Goal: Find specific page/section: Find specific page/section

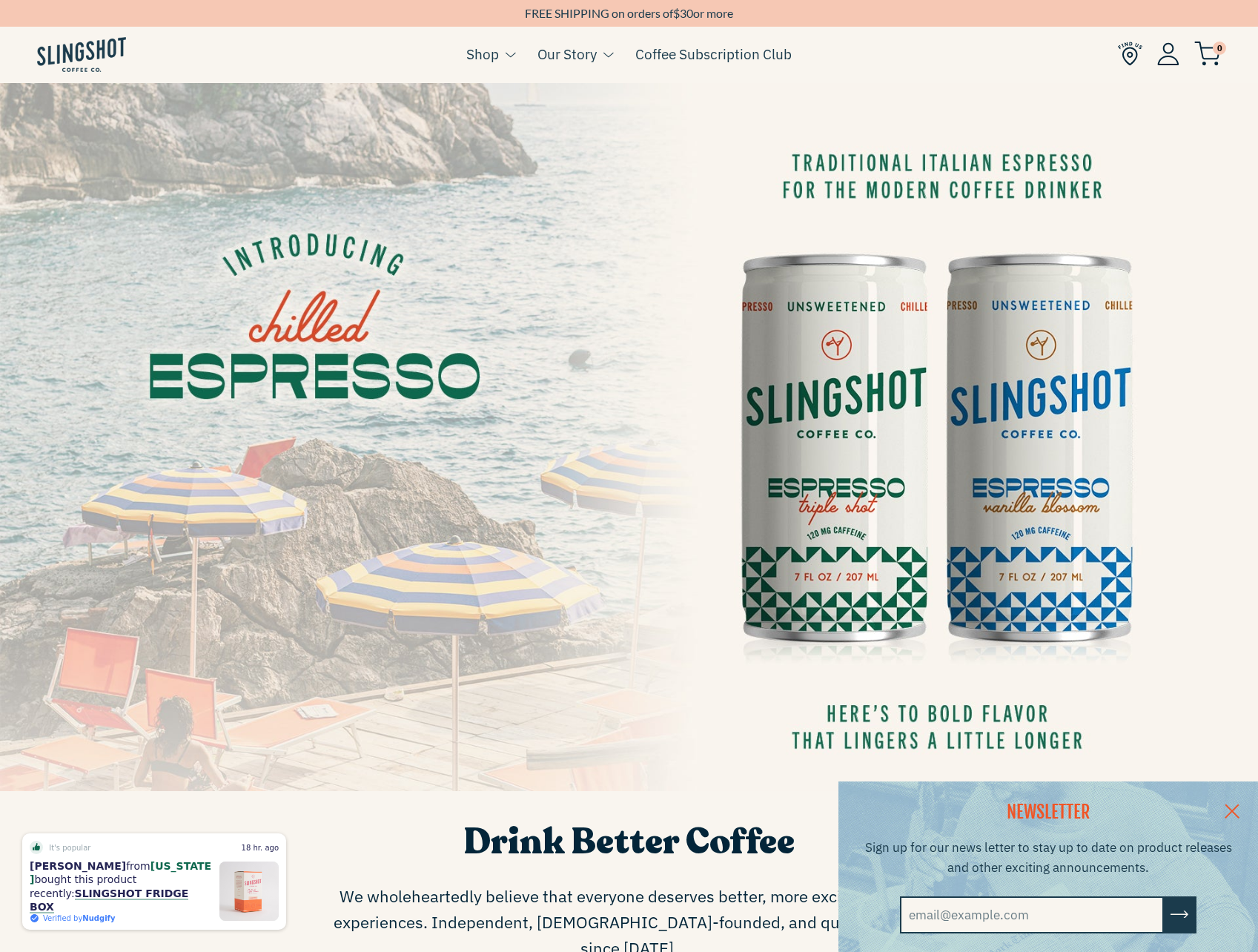
click at [1245, 806] on link at bounding box center [1232, 810] width 52 height 57
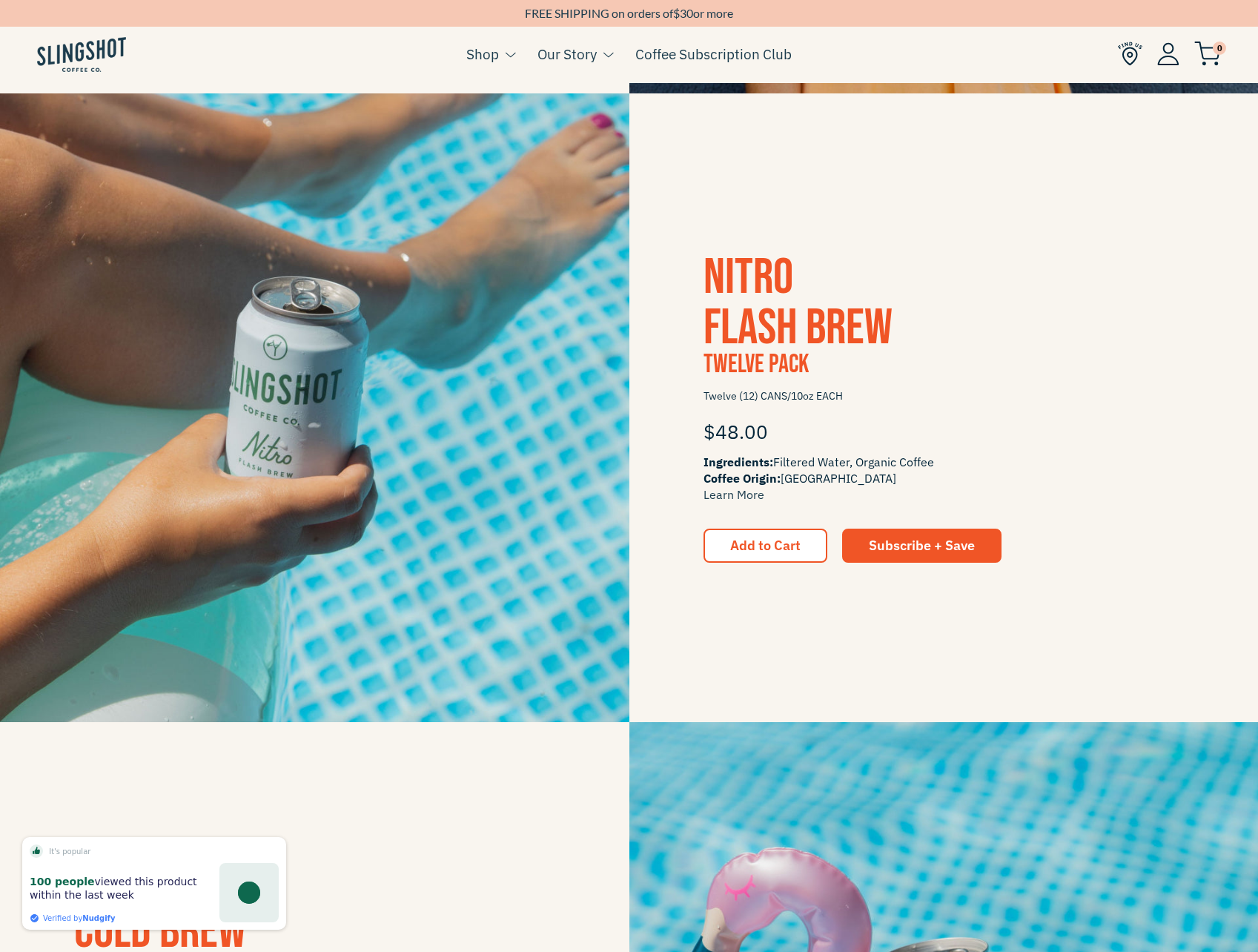
scroll to position [889, 0]
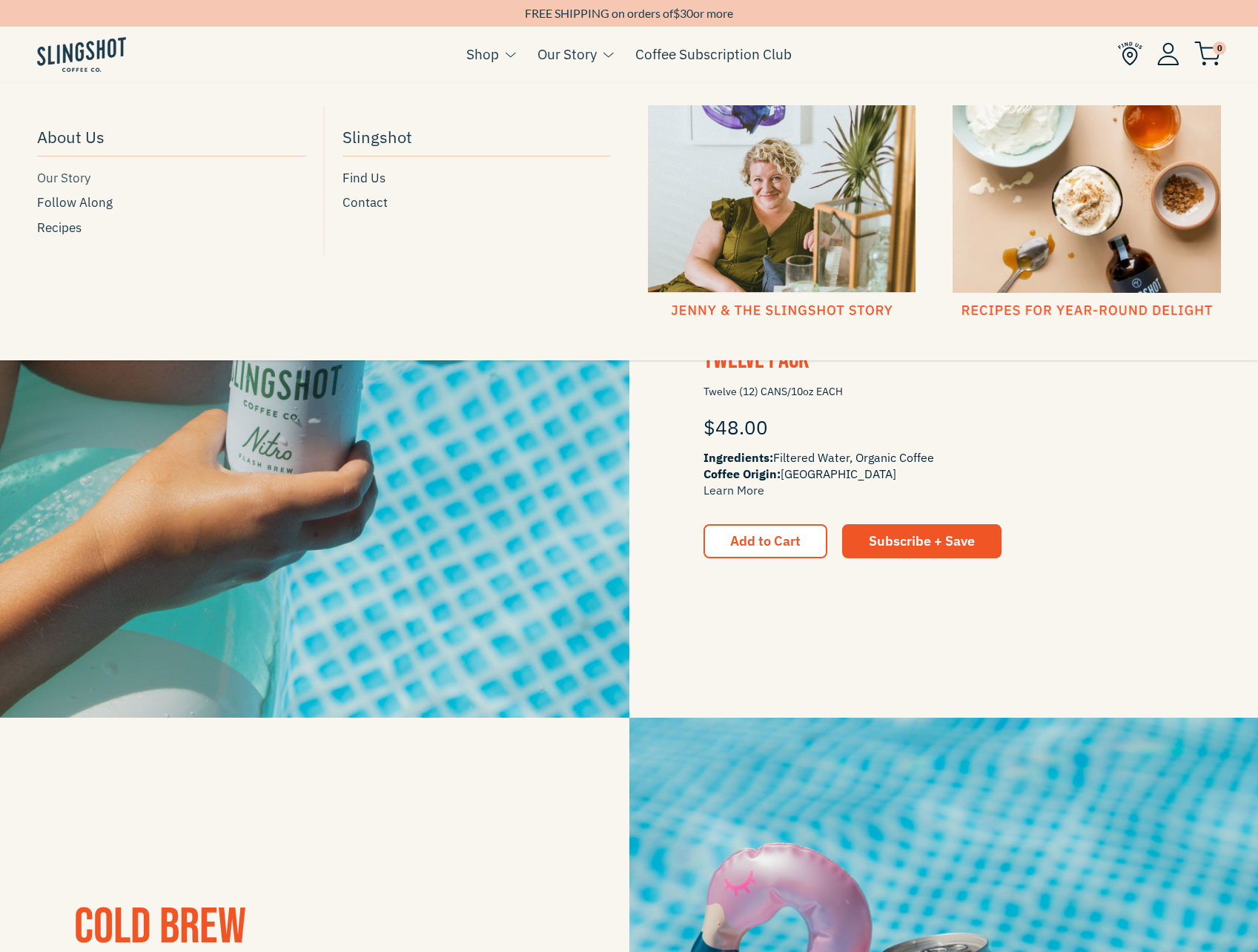
click at [78, 176] on span "Our Story" at bounding box center [64, 178] width 53 height 20
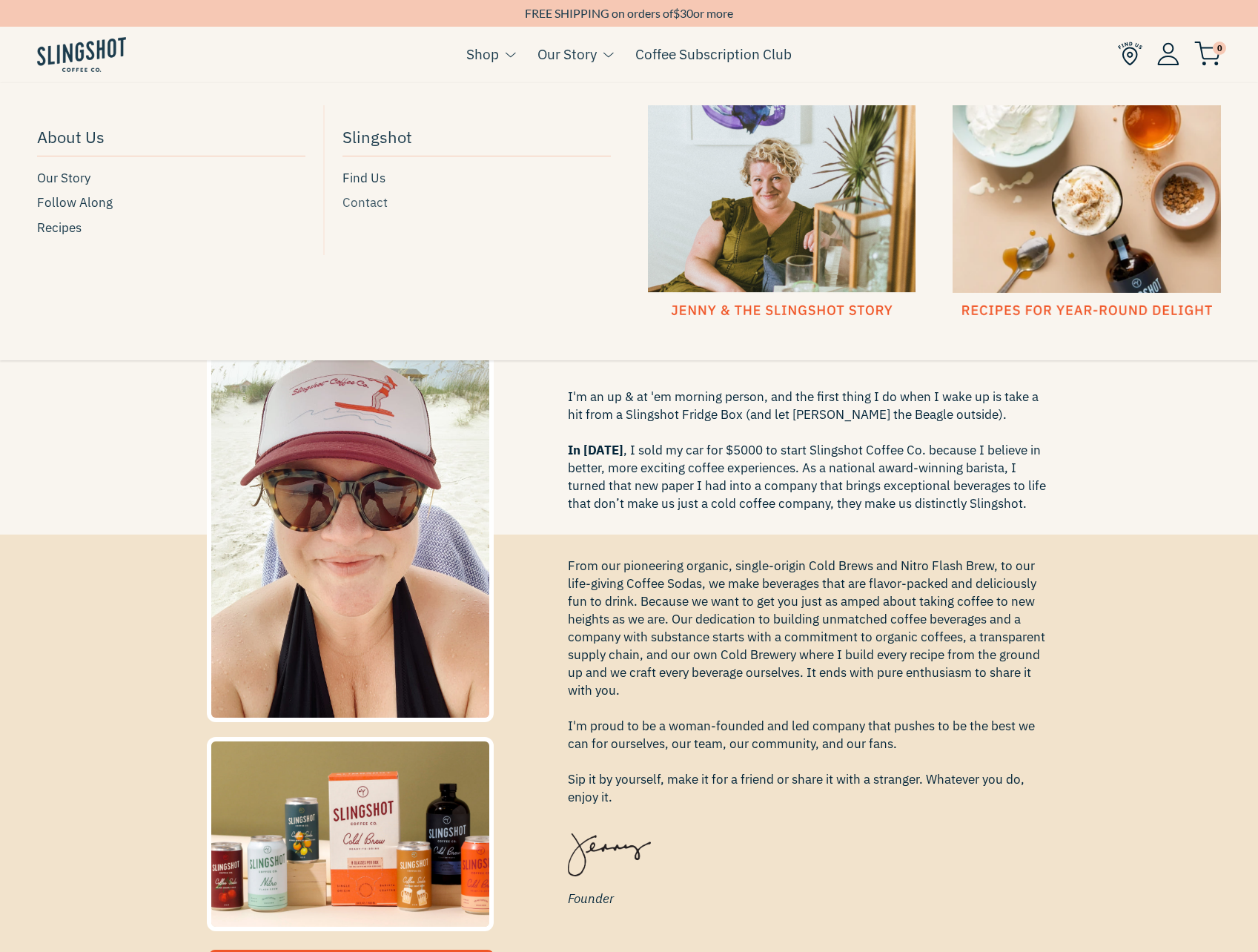
click at [357, 200] on span "Contact" at bounding box center [365, 202] width 45 height 20
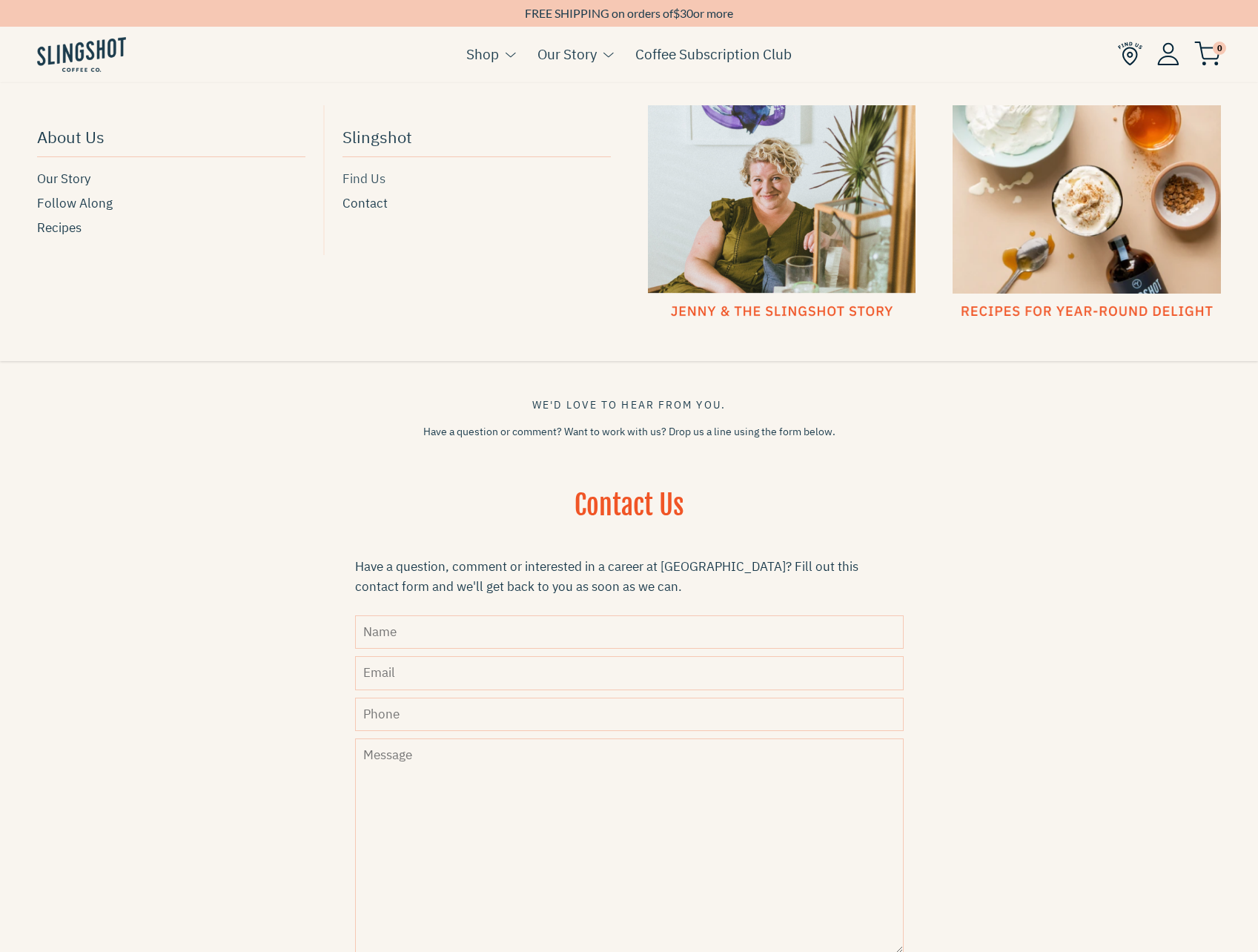
click at [357, 184] on span "Find Us" at bounding box center [364, 179] width 43 height 20
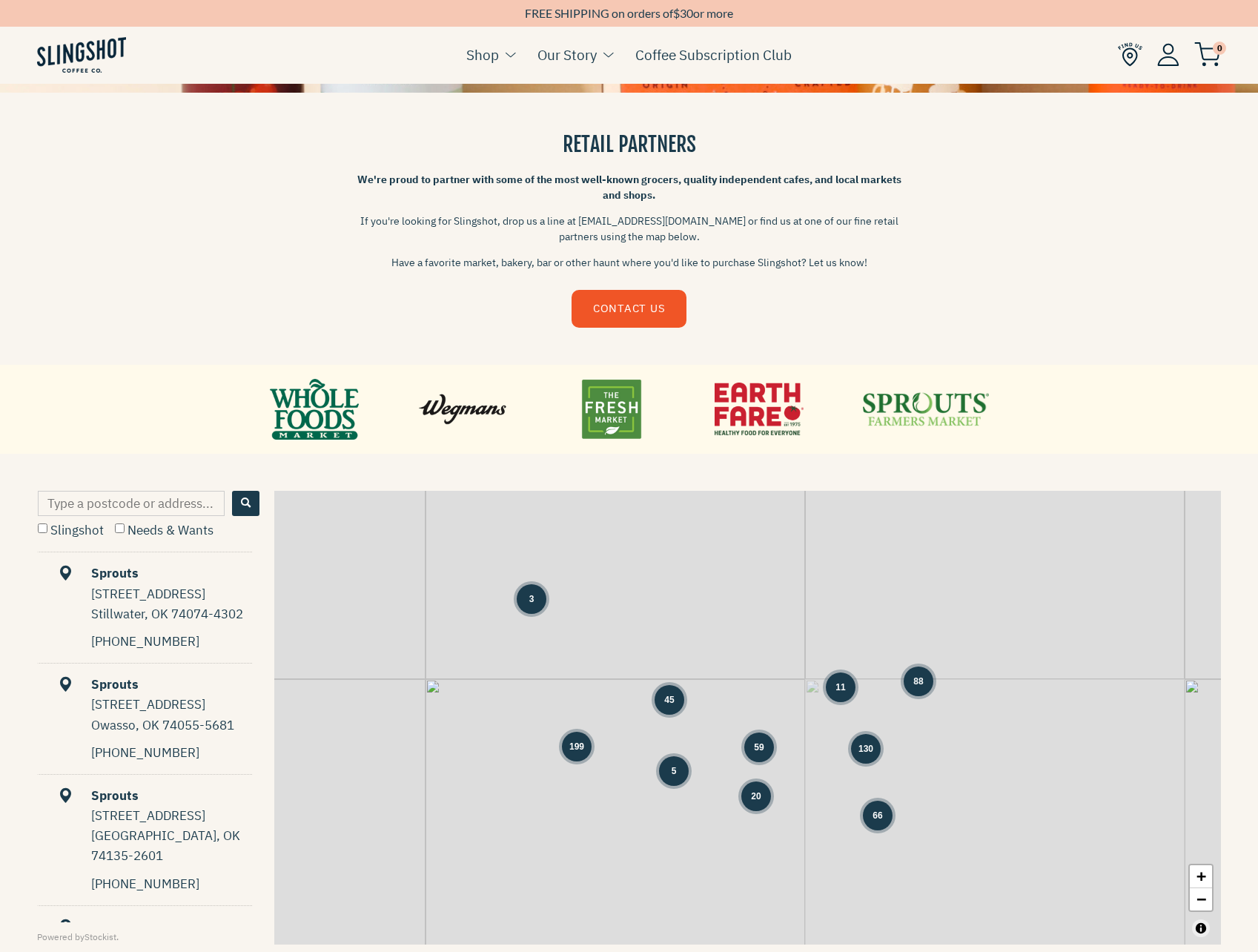
scroll to position [445, 0]
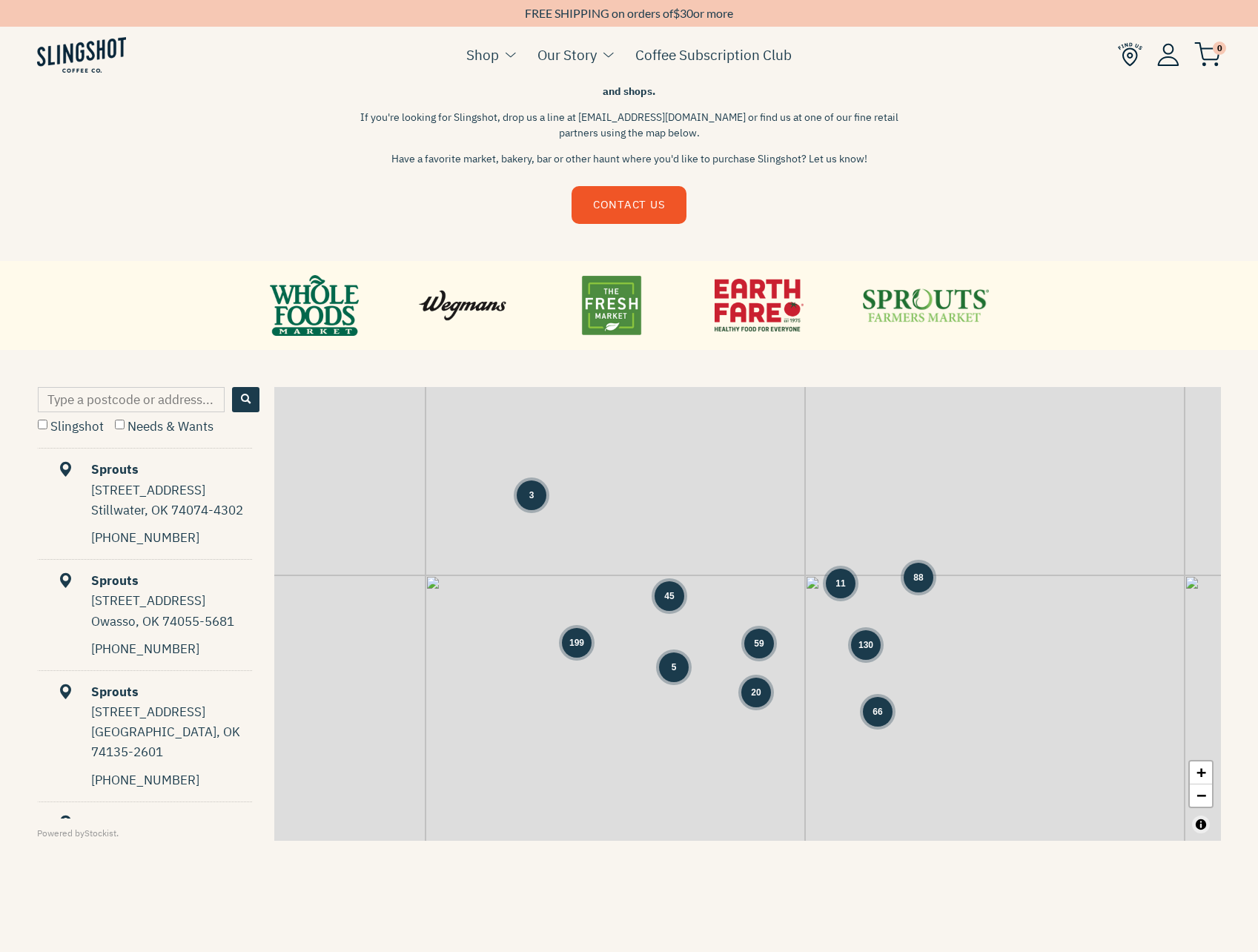
click at [901, 639] on div "3 45 59 11 88 199 5 130 20 66 + −" at bounding box center [747, 613] width 946 height 453
click at [860, 638] on span "130" at bounding box center [865, 645] width 15 height 14
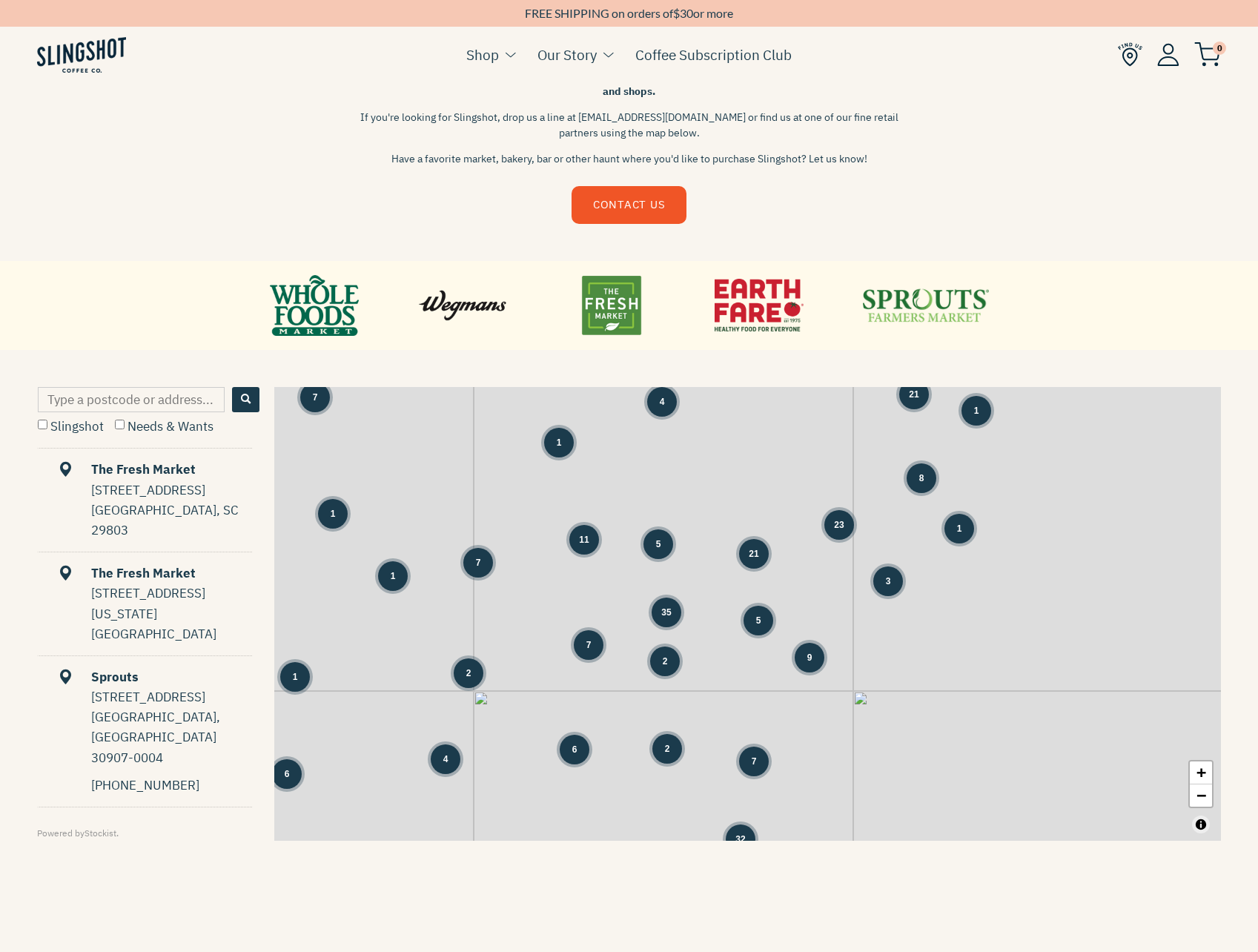
click at [838, 526] on span "23" at bounding box center [839, 525] width 10 height 14
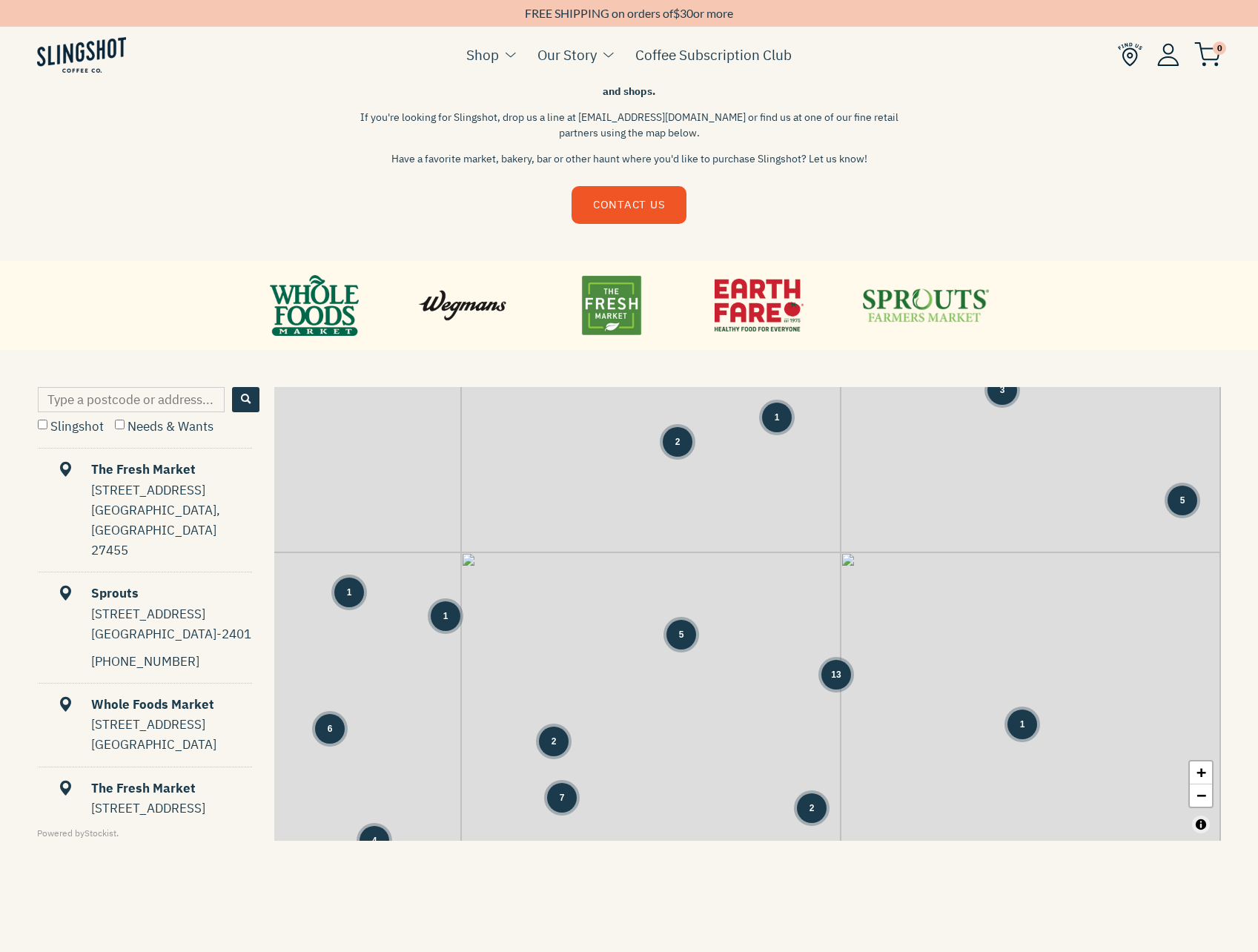
click at [841, 677] on div "13" at bounding box center [836, 674] width 29 height 29
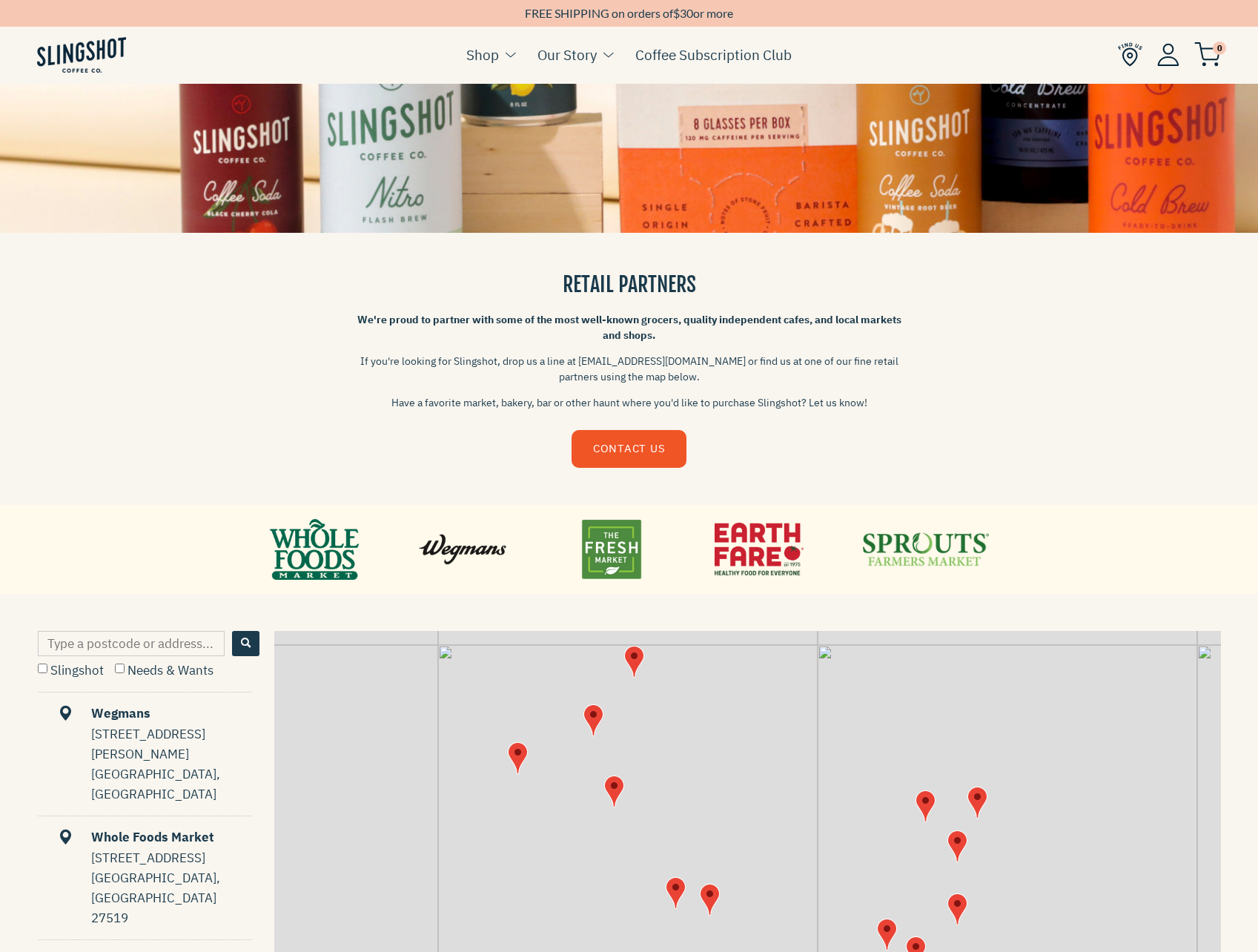
scroll to position [0, 0]
